Goal: Transaction & Acquisition: Purchase product/service

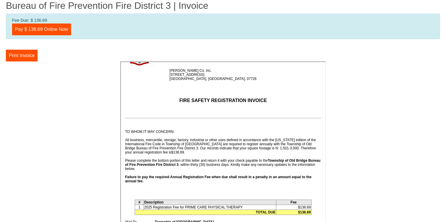
scroll to position [59, 0]
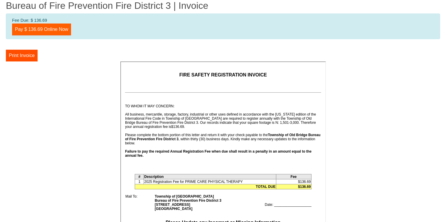
click at [40, 28] on link "Pay $ 136.69 Online Now" at bounding box center [41, 29] width 59 height 12
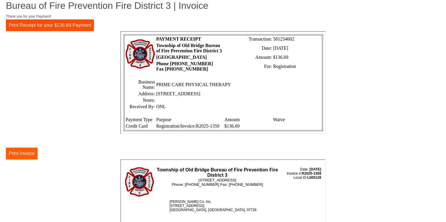
click at [20, 153] on button "Print Invoice" at bounding box center [22, 153] width 32 height 12
click at [70, 22] on button "Print Receipt for your $136.69 Payment" at bounding box center [50, 25] width 88 height 12
